Goal: Task Accomplishment & Management: Manage account settings

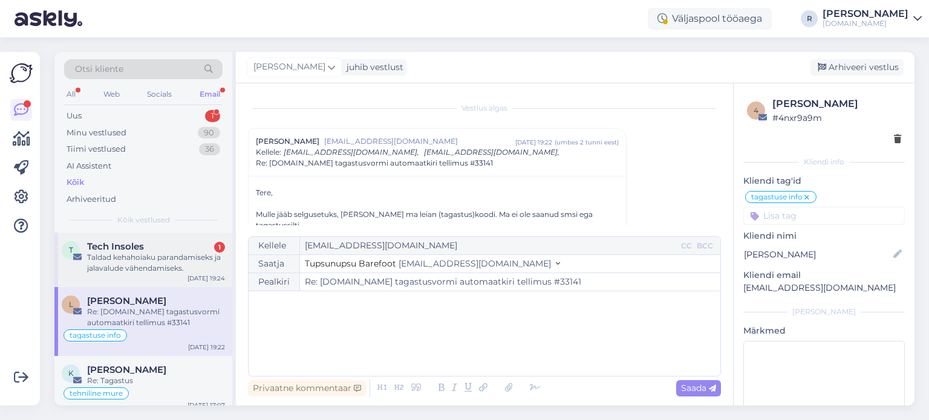
scroll to position [597, 0]
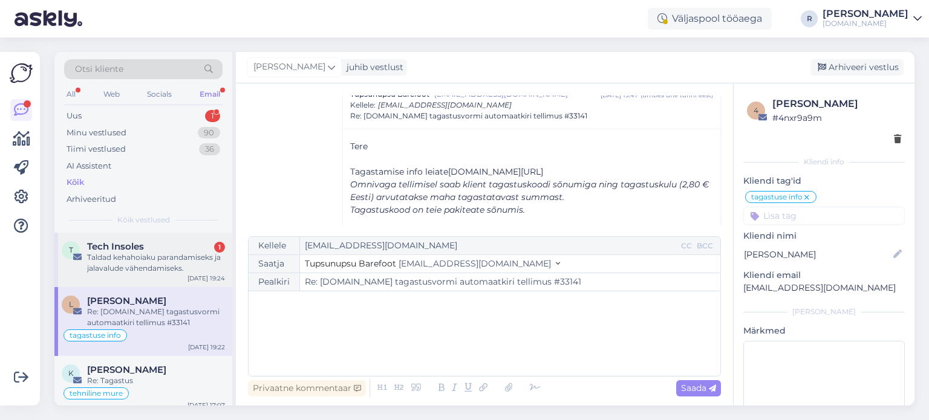
click at [126, 263] on div "Taldad kehahoiaku parandamiseks ja jalavalude vähendamiseks." at bounding box center [156, 263] width 138 height 22
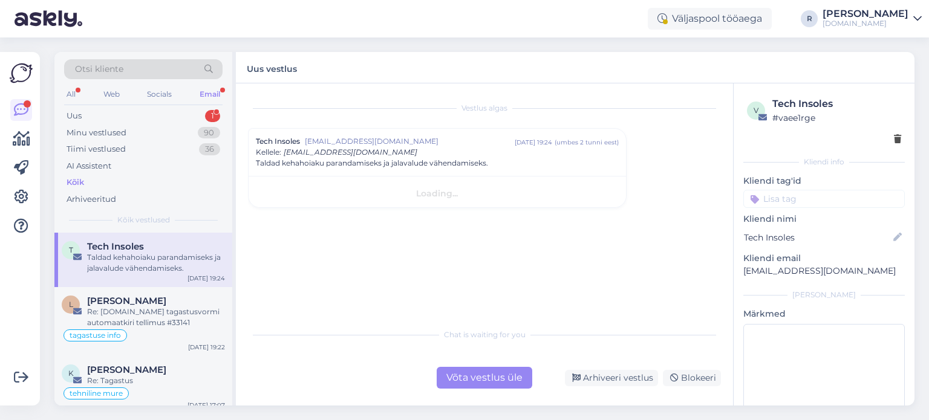
scroll to position [0, 0]
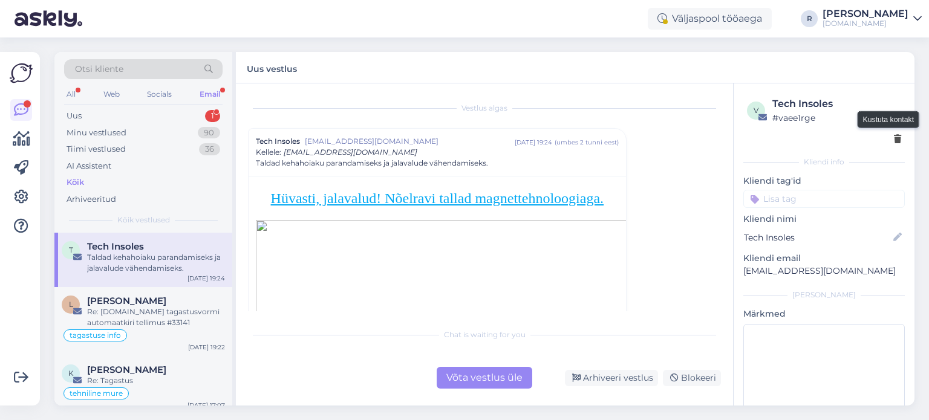
click at [894, 140] on icon at bounding box center [897, 139] width 7 height 8
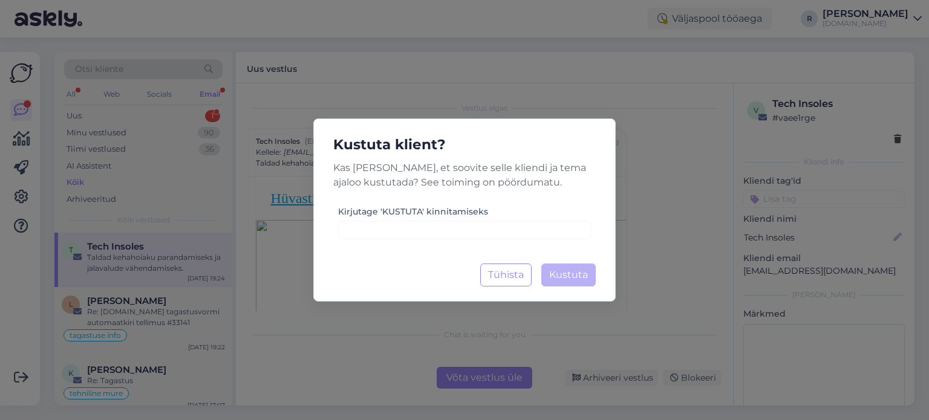
click at [471, 244] on div "Kustuta klient? Kas [PERSON_NAME], et soovite selle kliendi ja tema ajaloo kust…" at bounding box center [464, 209] width 302 height 183
click at [474, 229] on input at bounding box center [464, 230] width 253 height 19
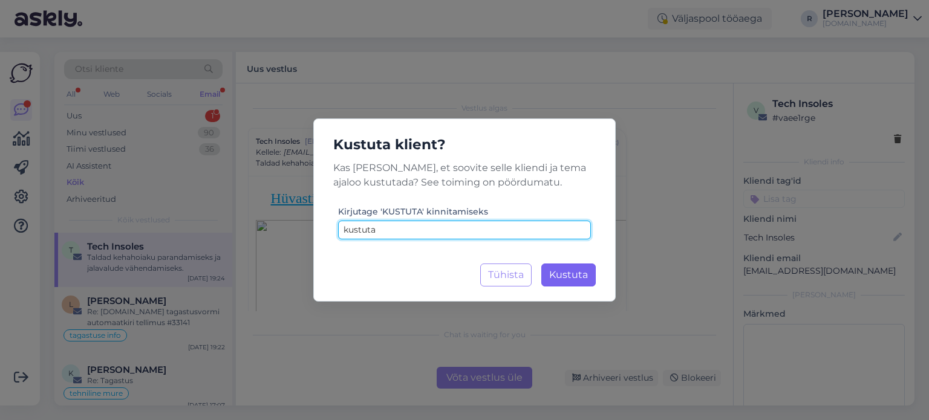
type input "kustuta"
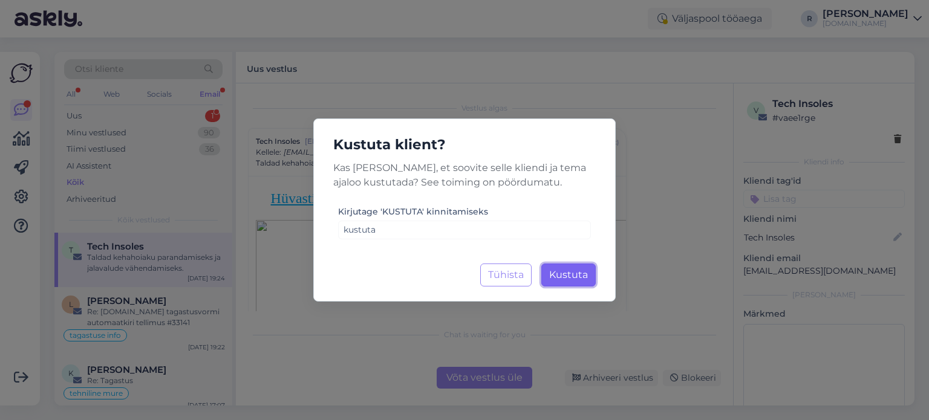
click at [562, 275] on span "Kustuta" at bounding box center [568, 274] width 39 height 11
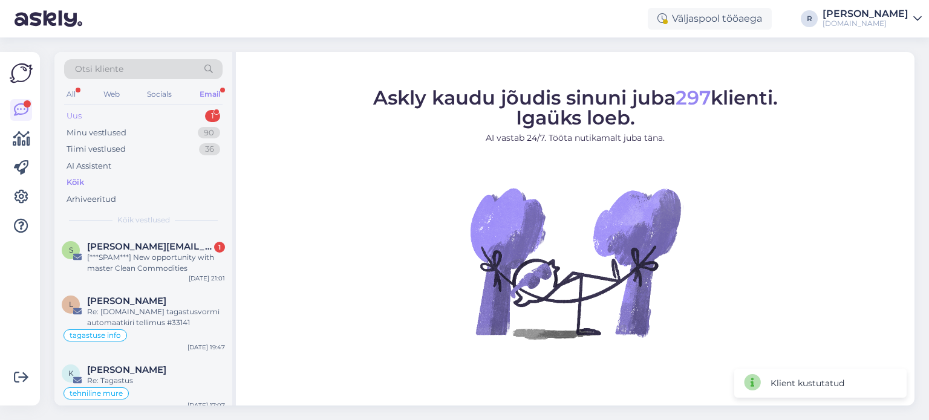
click at [125, 115] on div "Uus 1" at bounding box center [143, 116] width 158 height 17
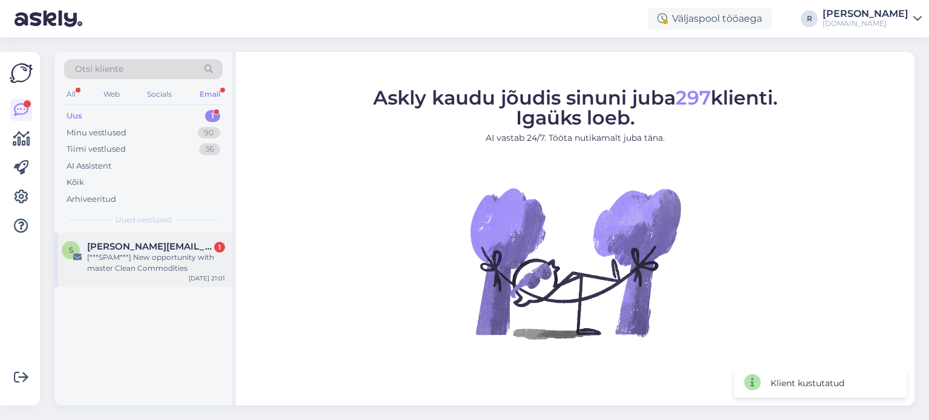
click at [166, 252] on div "[***SPAM***] New opportunity with master Clean Commodities" at bounding box center [156, 263] width 138 height 22
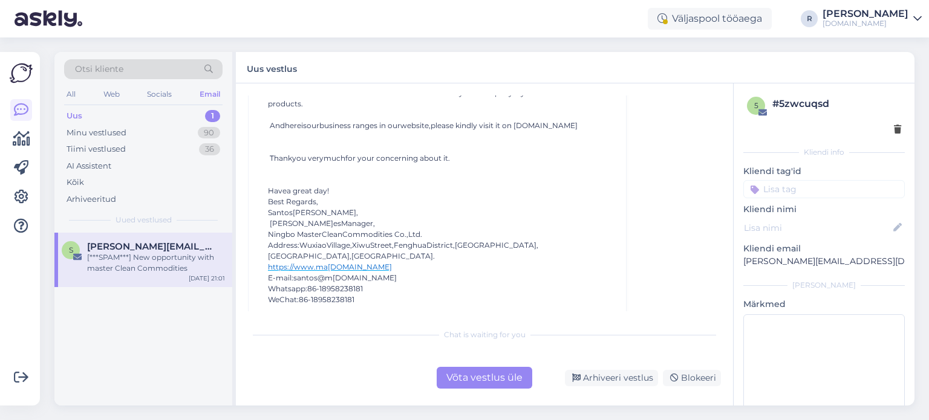
scroll to position [181, 0]
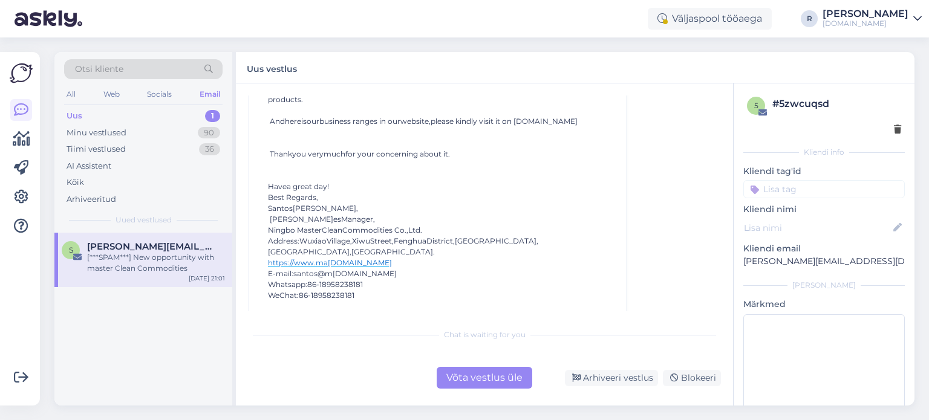
click at [893, 125] on div "5 # 5zwcuqsd" at bounding box center [823, 116] width 161 height 47
click at [894, 128] on icon at bounding box center [897, 130] width 7 height 8
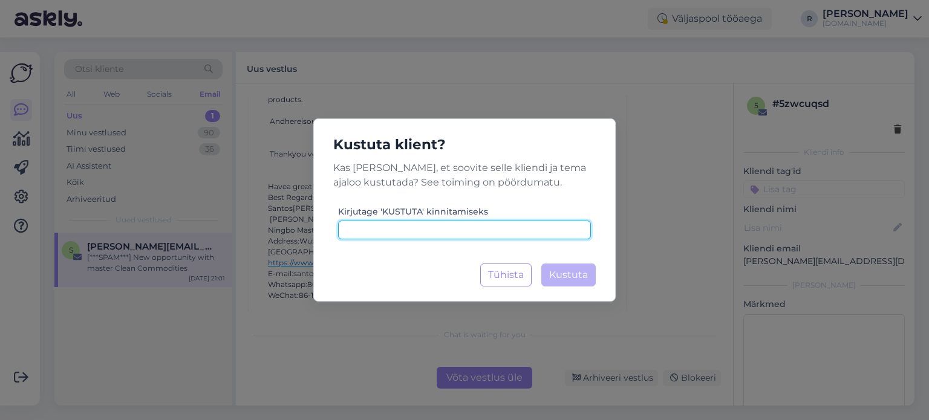
click at [475, 225] on input at bounding box center [464, 230] width 253 height 19
type input "kustuta"
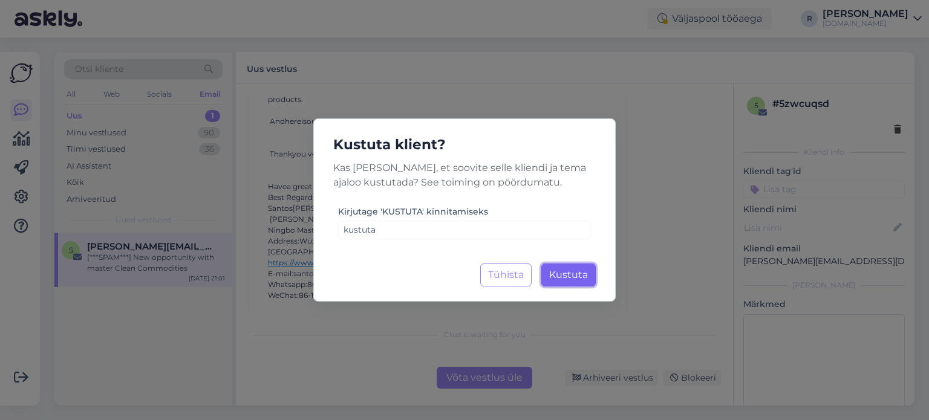
click at [562, 275] on span "Kustuta" at bounding box center [568, 274] width 39 height 11
